Goal: Find specific page/section: Find specific page/section

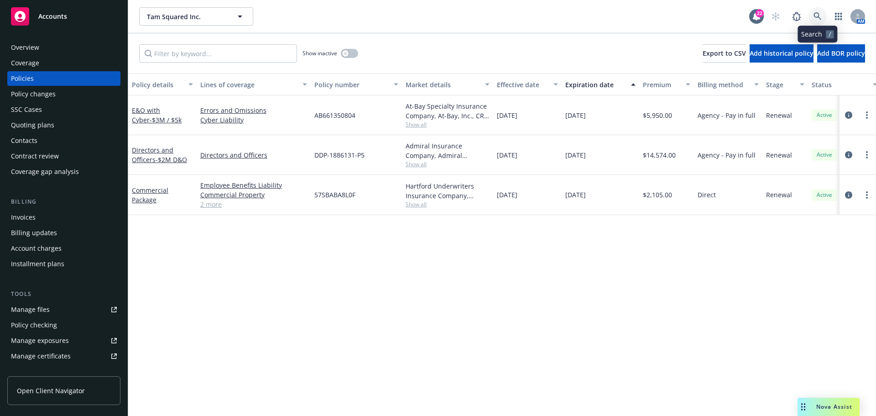
click at [817, 20] on icon at bounding box center [818, 16] width 8 height 8
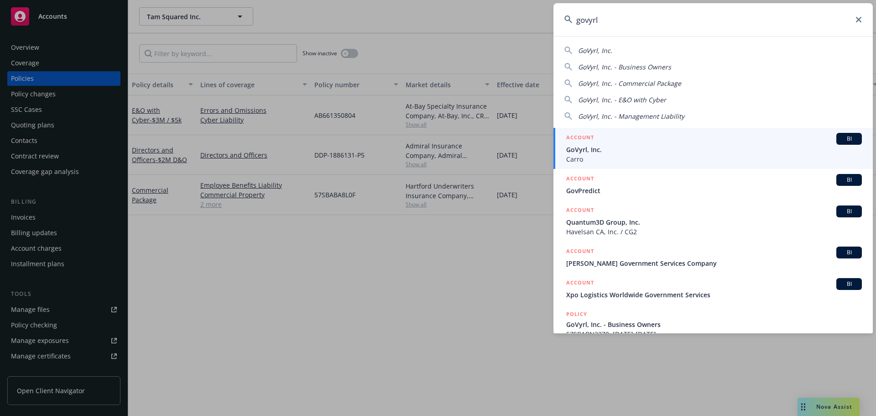
type input "govyrl"
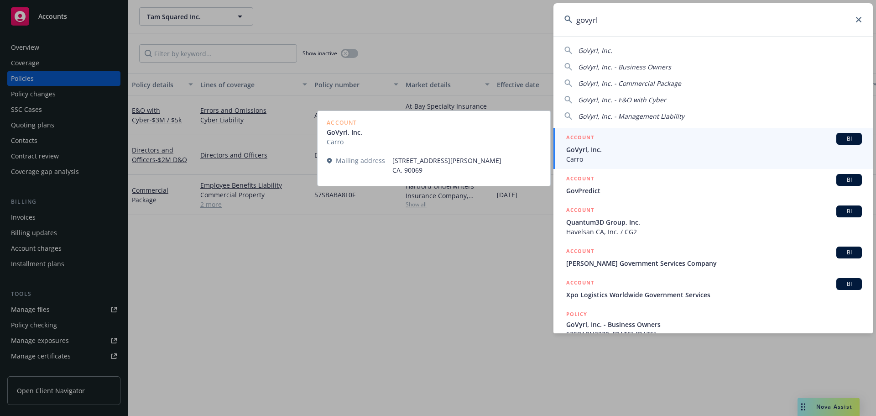
click at [597, 156] on span "Carro" at bounding box center [714, 159] width 296 height 10
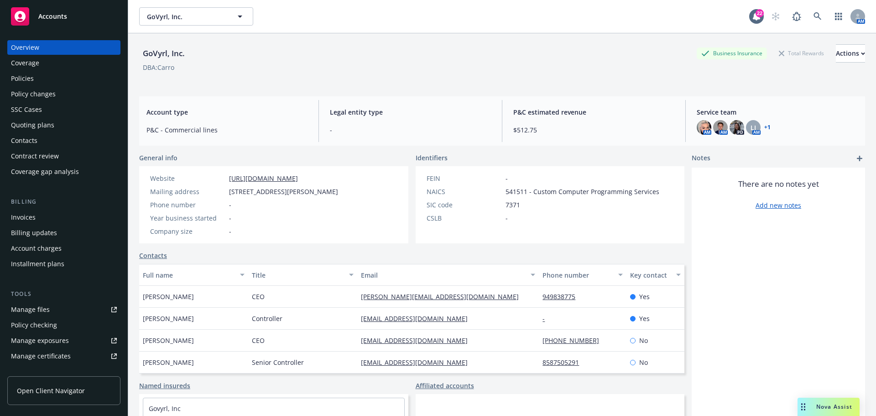
click at [59, 75] on div "Policies" at bounding box center [64, 78] width 106 height 15
